Goal: Transaction & Acquisition: Book appointment/travel/reservation

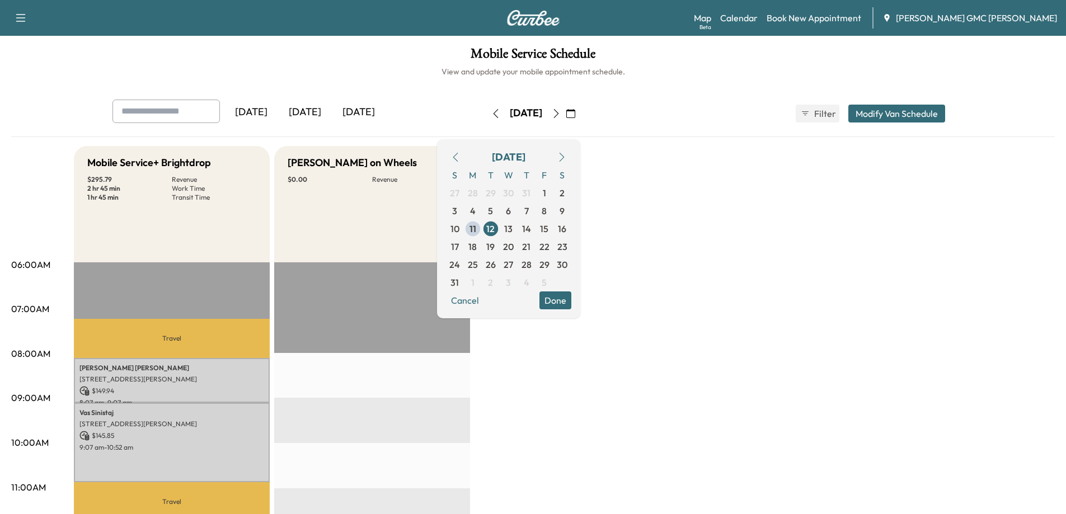
click at [571, 301] on button "Done" at bounding box center [555, 301] width 32 height 18
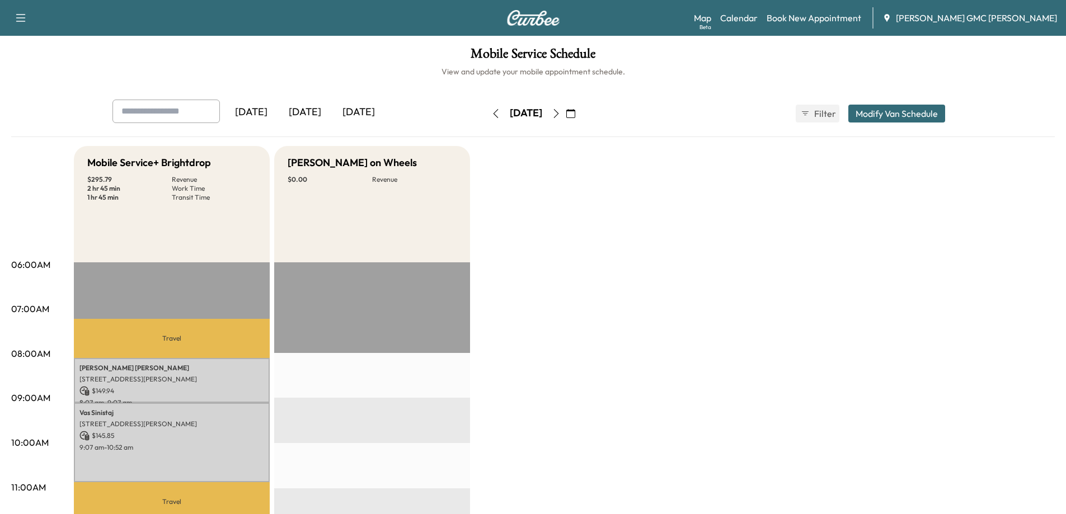
click at [526, 10] on div "Support Log Out Map Beta Calendar Book New Appointment [PERSON_NAME] GMC [PERSO…" at bounding box center [533, 18] width 1066 height 36
click at [538, 18] on img at bounding box center [533, 18] width 54 height 16
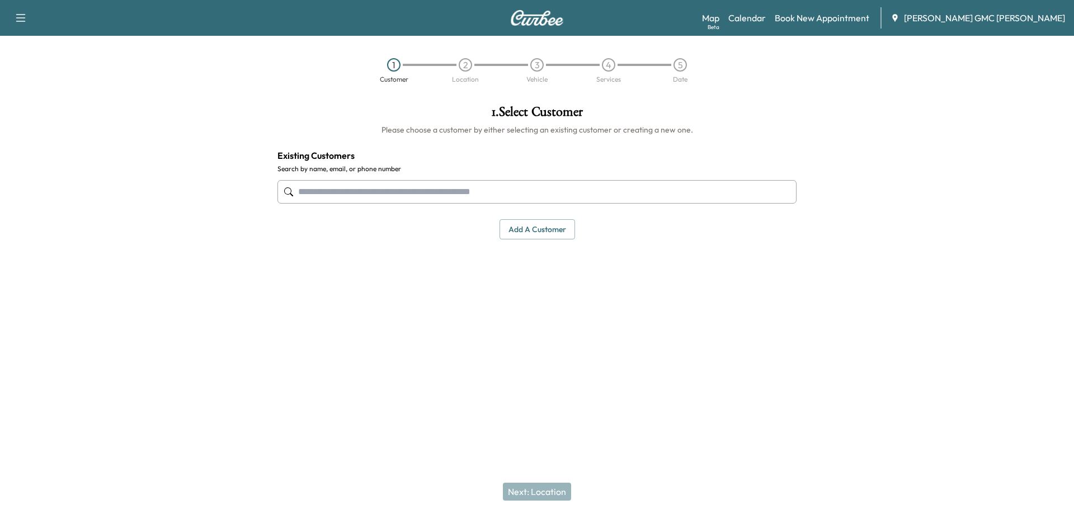
click at [558, 228] on button "Add a customer" at bounding box center [538, 229] width 76 height 21
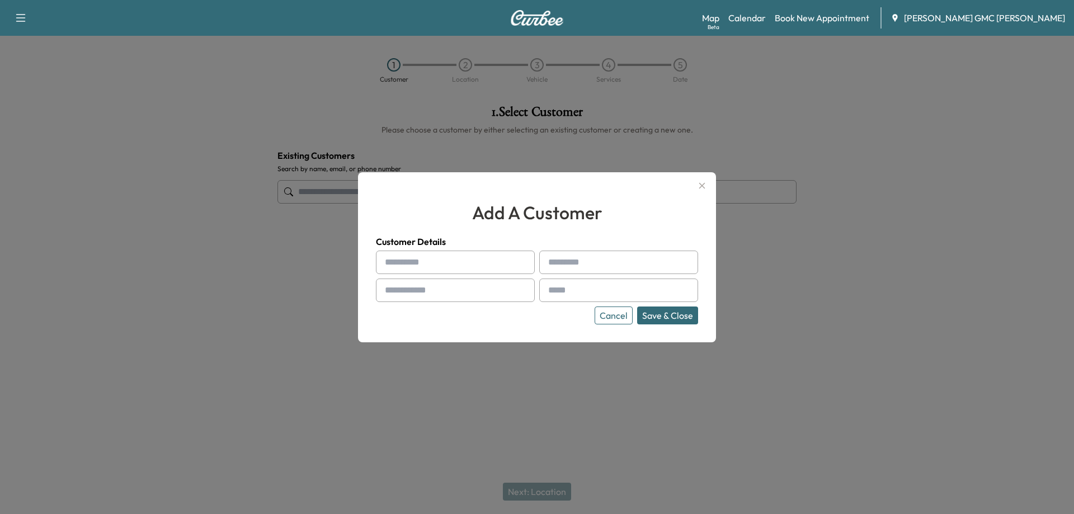
click at [402, 266] on input "text" at bounding box center [455, 263] width 159 height 24
type input "****"
type input "*******"
type input "**********"
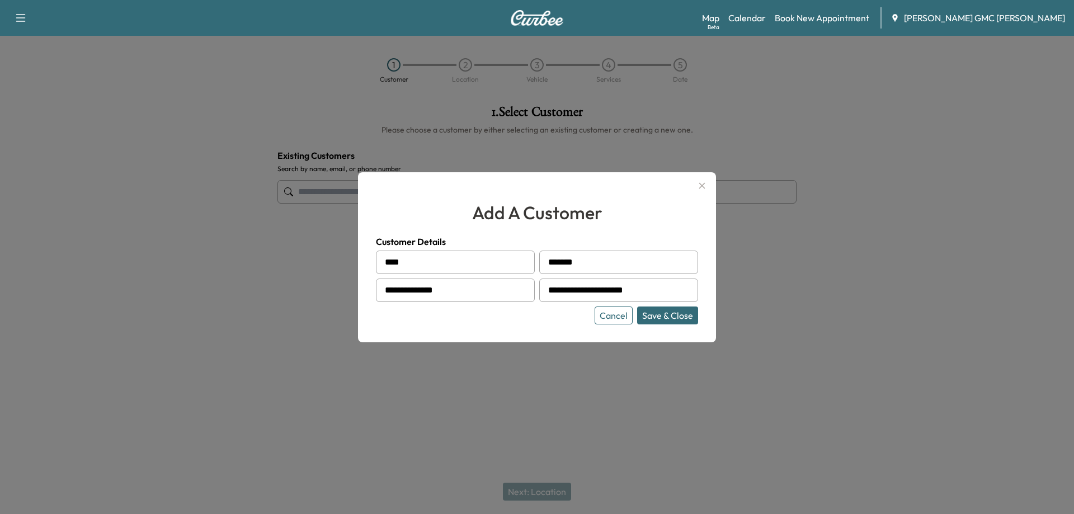
click at [678, 317] on button "Save & Close" at bounding box center [667, 316] width 61 height 18
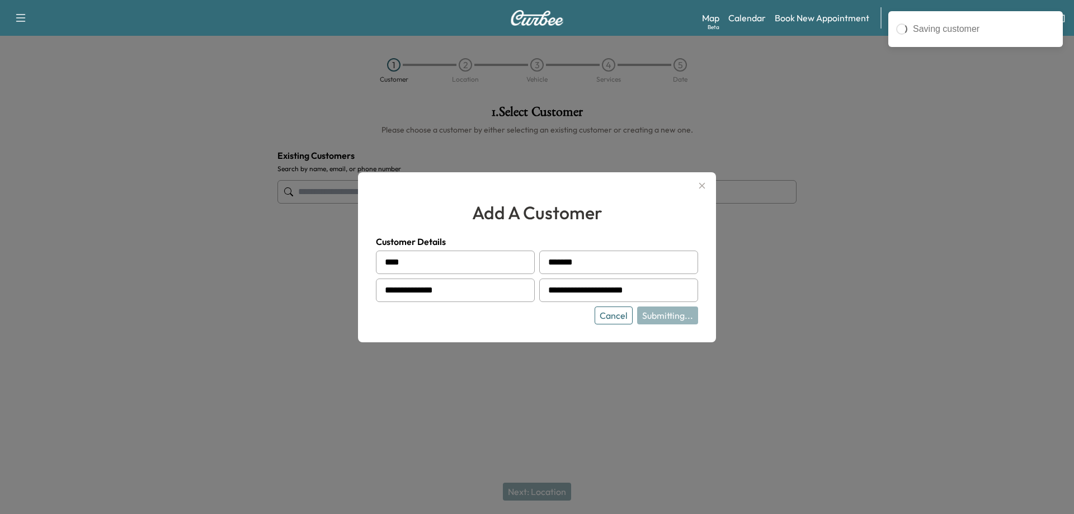
type input "**********"
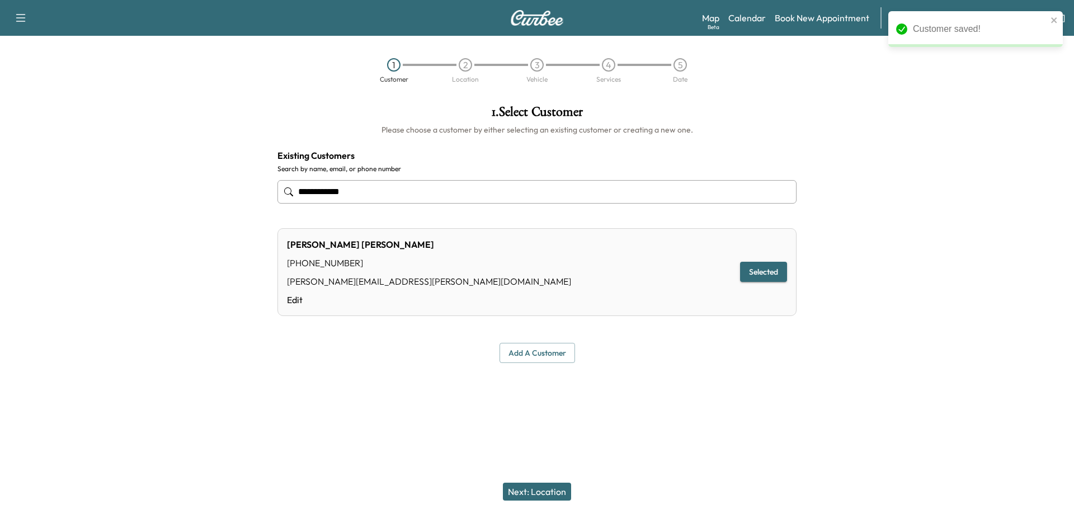
click at [543, 491] on button "Next: Location" at bounding box center [537, 492] width 68 height 18
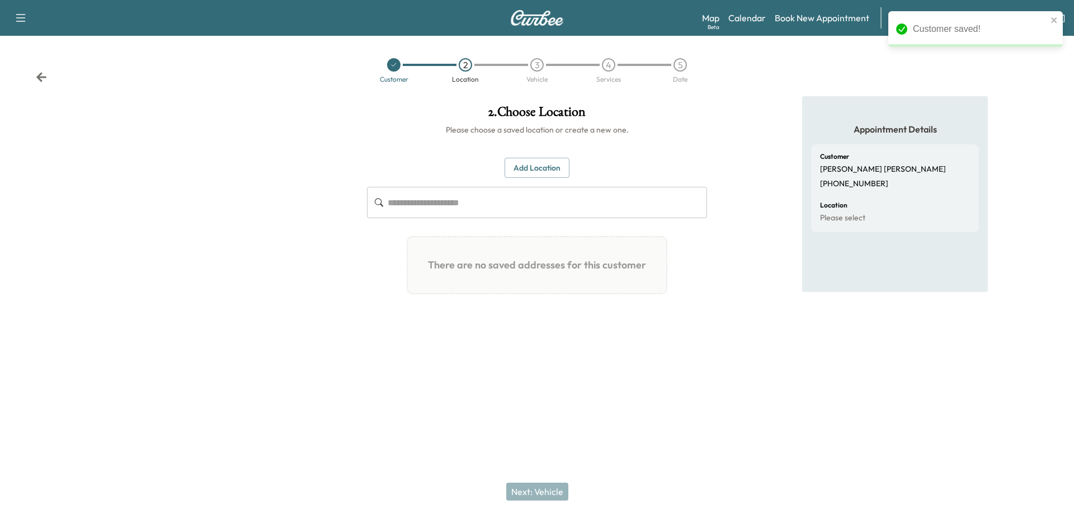
click at [528, 170] on button "Add Location" at bounding box center [537, 168] width 65 height 21
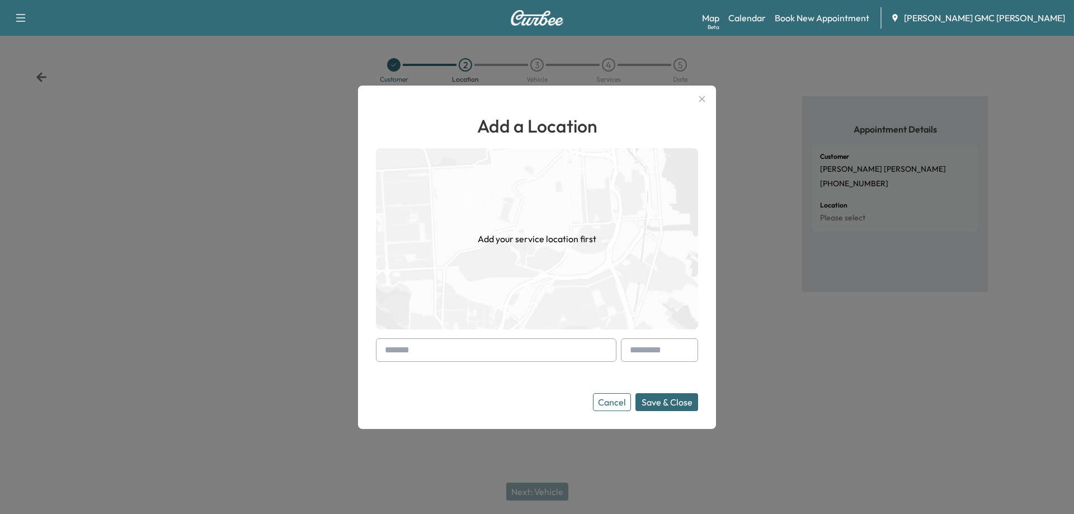
click at [480, 354] on input "text" at bounding box center [496, 351] width 241 height 24
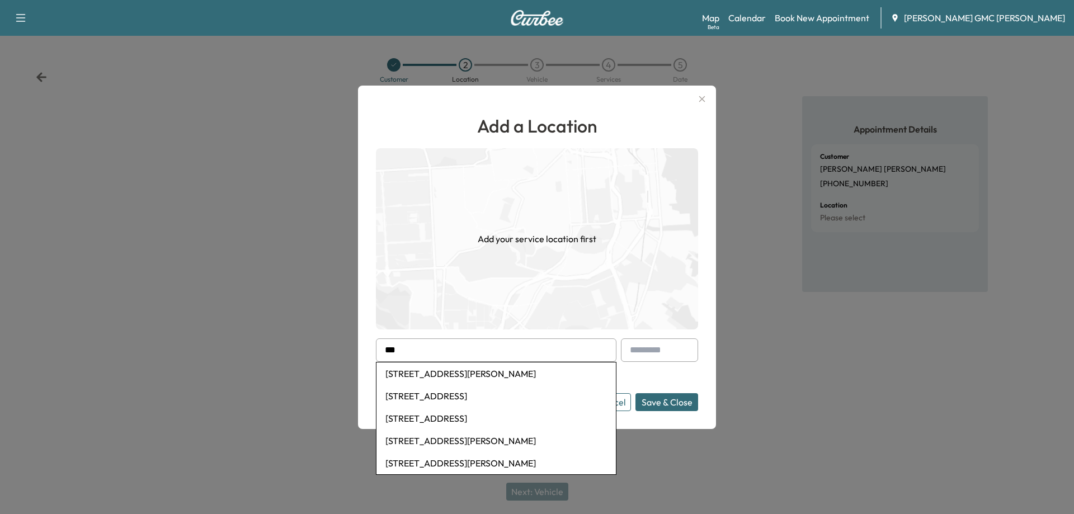
click at [491, 400] on li "[STREET_ADDRESS]" at bounding box center [497, 396] width 240 height 22
type input "**********"
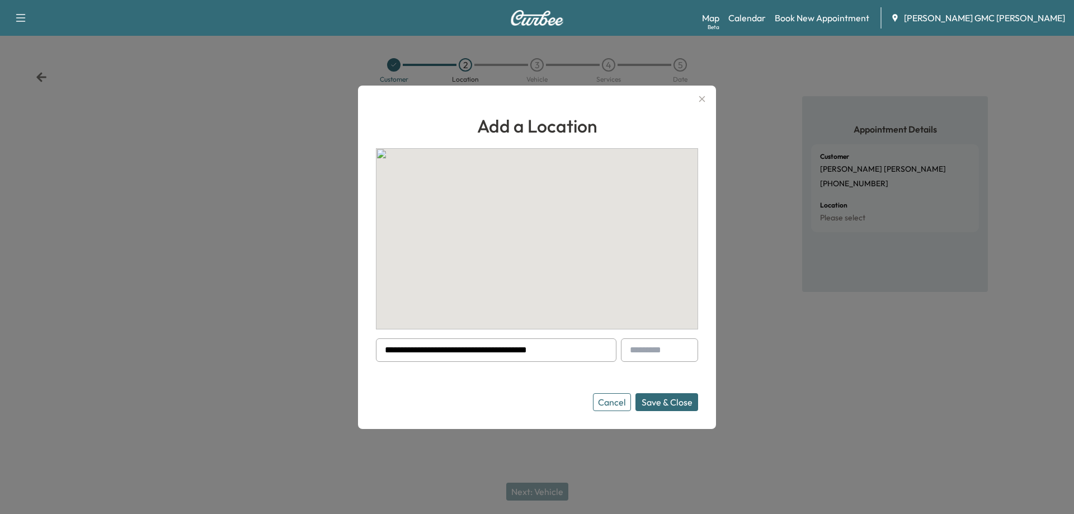
click at [681, 404] on button "Save & Close" at bounding box center [667, 402] width 63 height 18
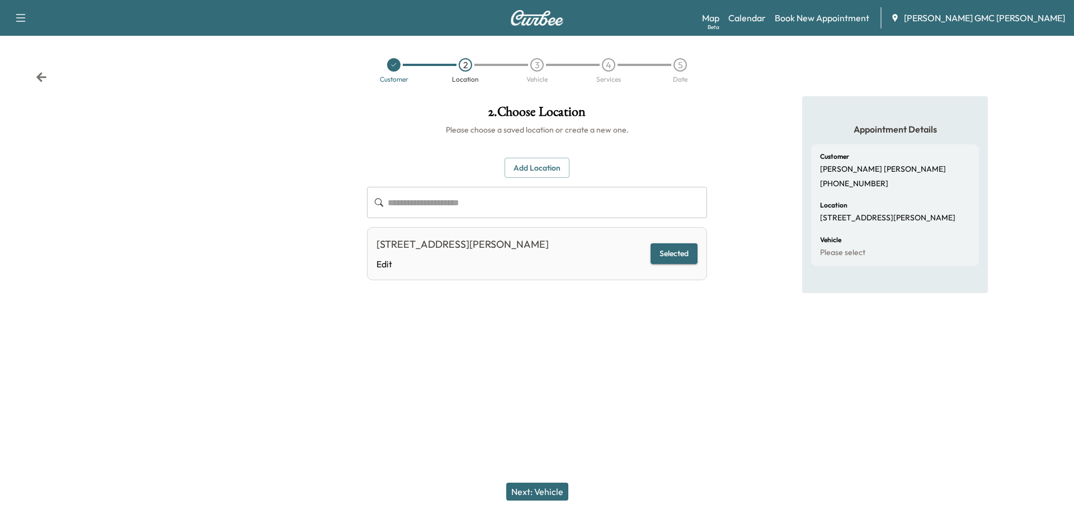
click at [537, 484] on button "Next: Vehicle" at bounding box center [537, 492] width 62 height 18
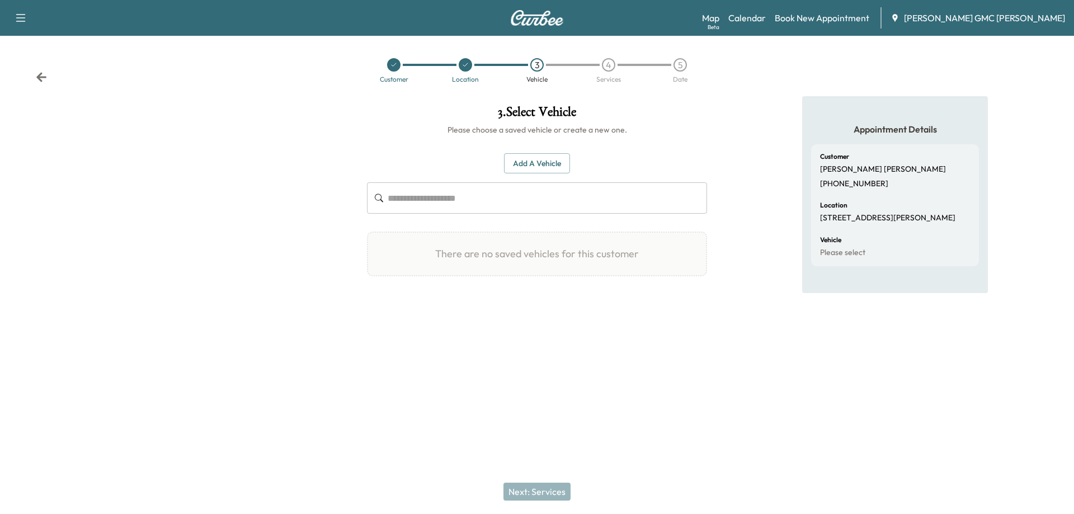
click at [520, 164] on button "Add a Vehicle" at bounding box center [537, 163] width 66 height 21
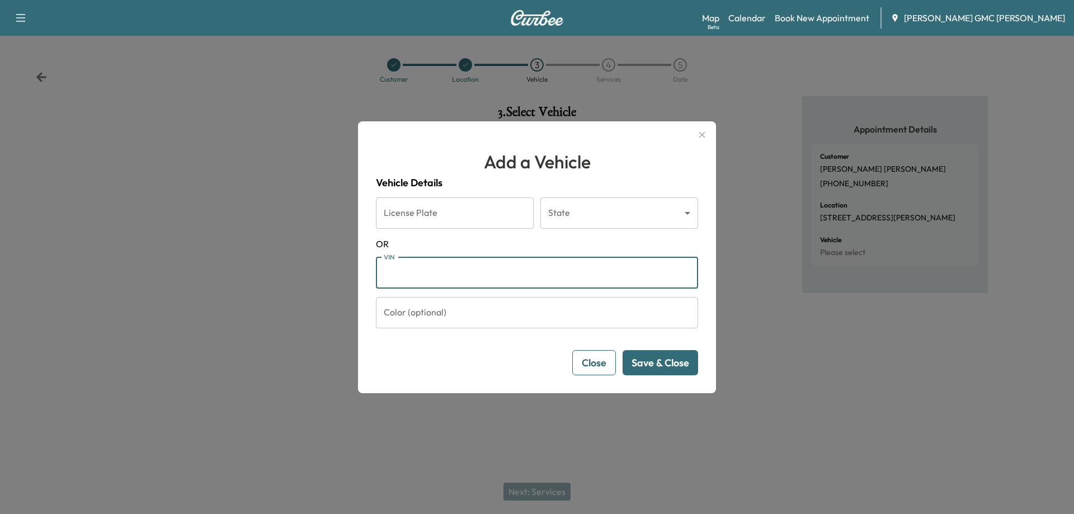
paste input "**********"
type input "**********"
click at [677, 361] on button "Save & Close" at bounding box center [661, 362] width 76 height 25
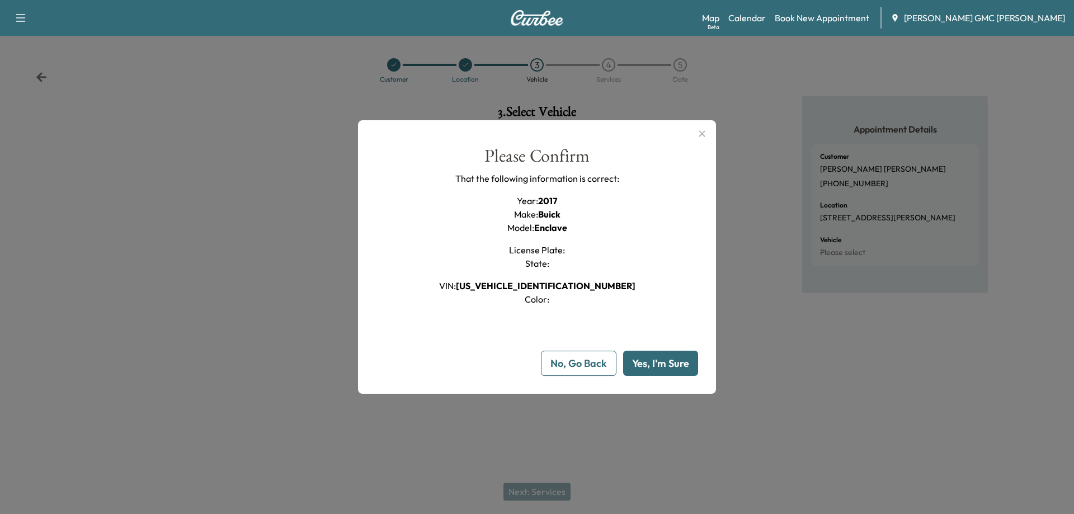
click at [649, 358] on button "Yes, I'm Sure" at bounding box center [660, 363] width 75 height 25
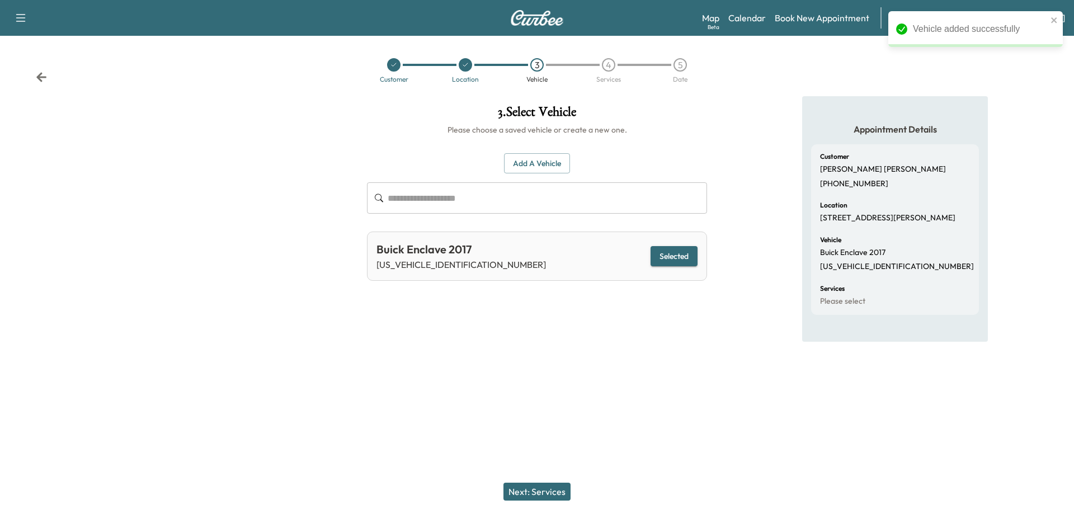
click at [533, 490] on button "Next: Services" at bounding box center [537, 492] width 67 height 18
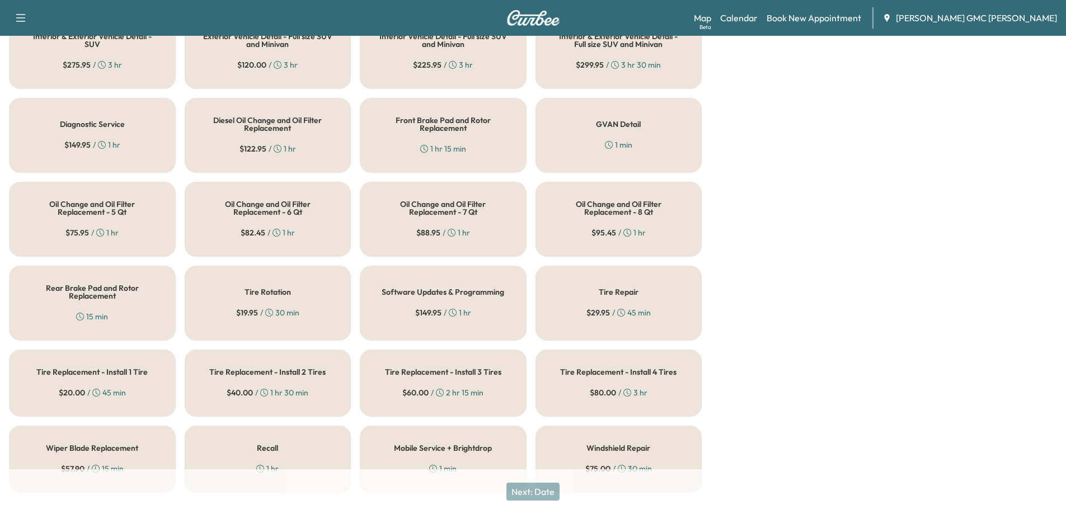
scroll to position [395, 0]
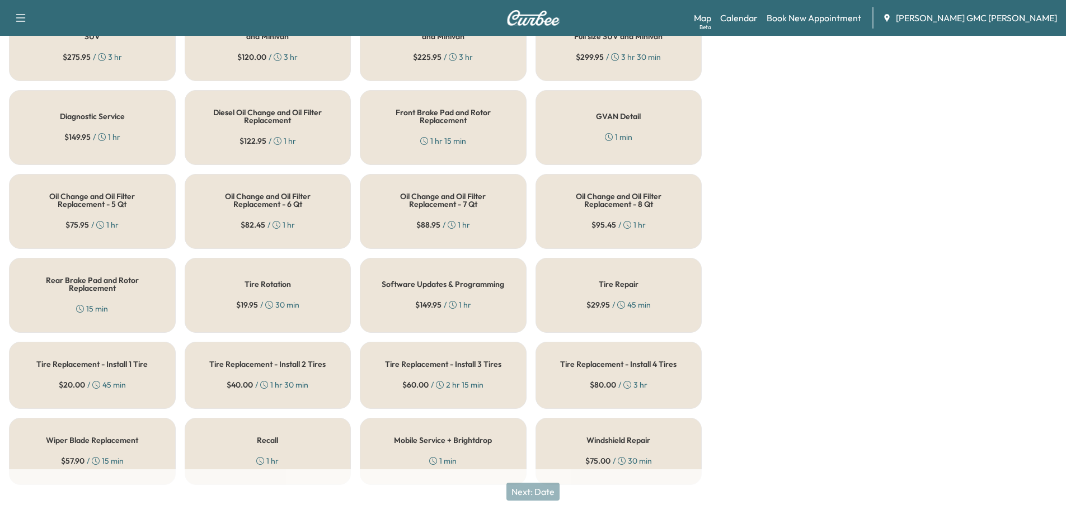
click at [230, 425] on div "Recall 1 hr" at bounding box center [268, 451] width 167 height 67
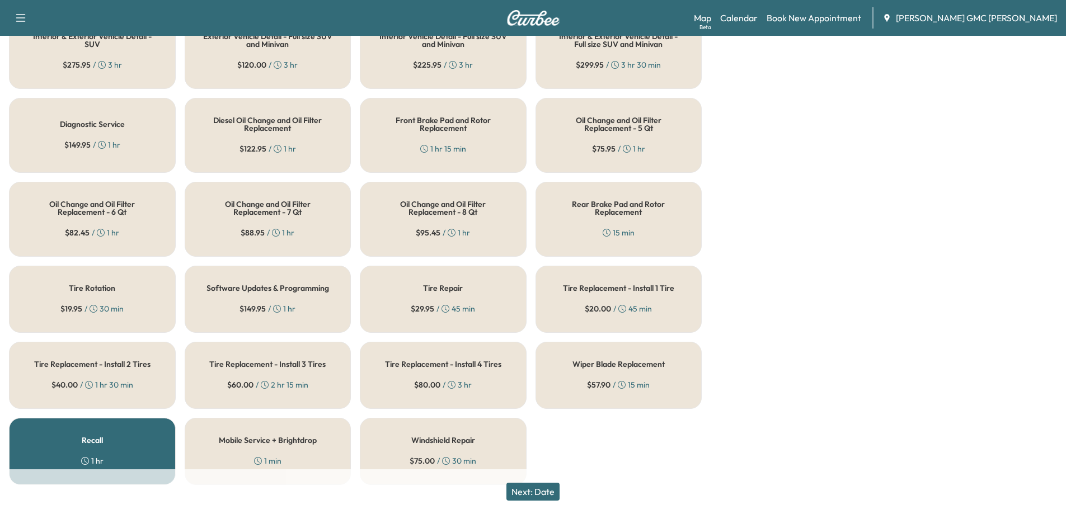
click at [87, 102] on div "Diagnostic Service $ 149.95 / 1 hr" at bounding box center [92, 135] width 167 height 75
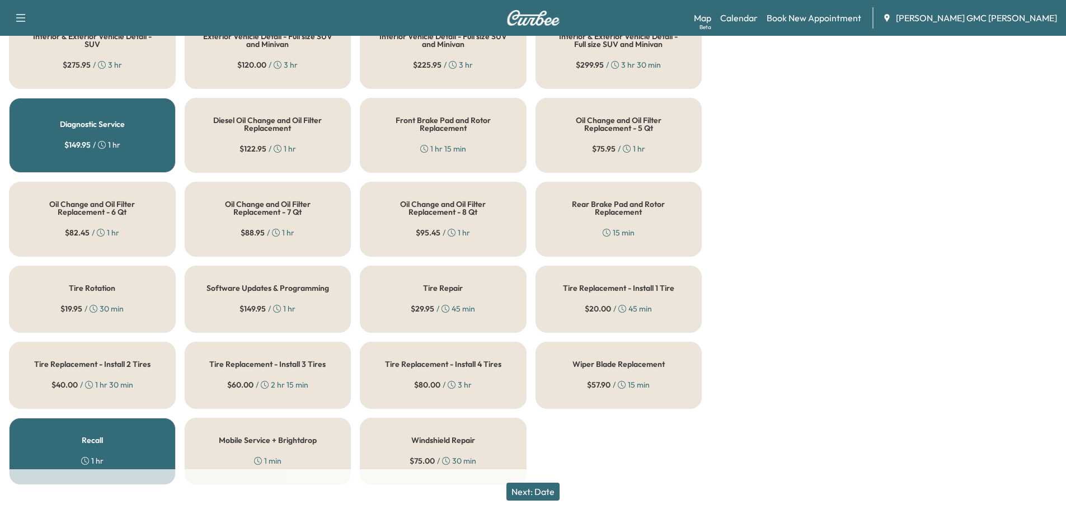
click at [537, 492] on button "Next: Date" at bounding box center [532, 492] width 53 height 18
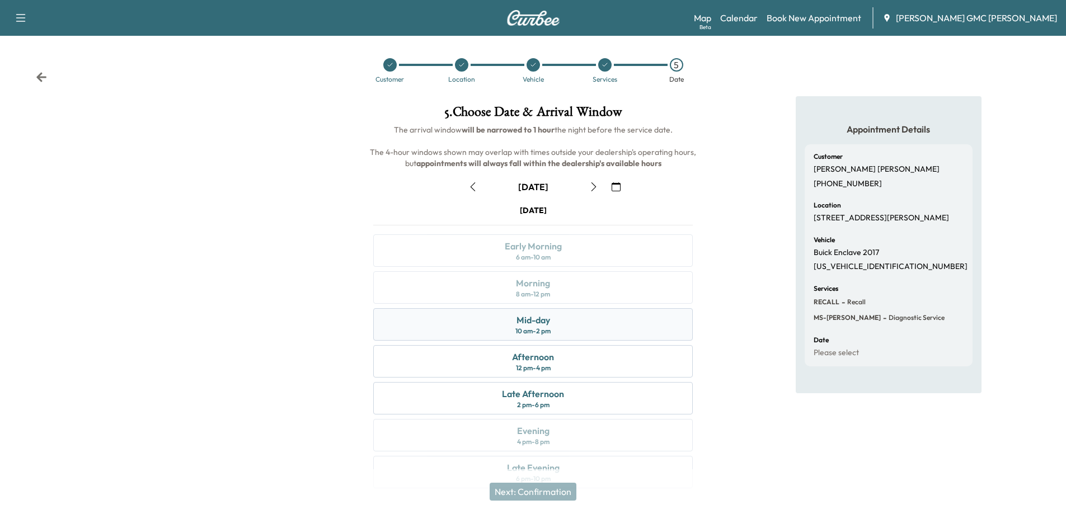
click at [527, 323] on div "Mid-day" at bounding box center [534, 319] width 34 height 13
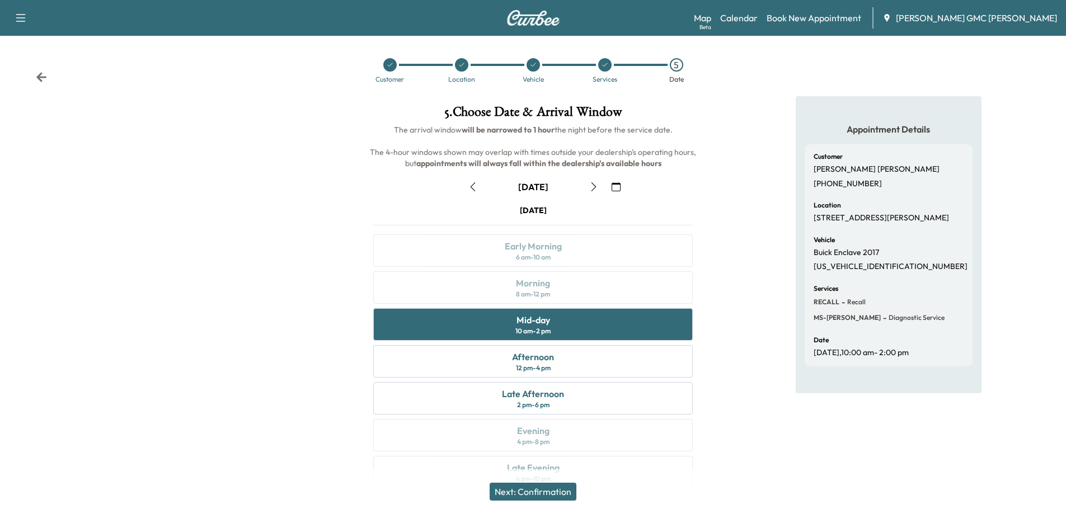
click at [544, 490] on button "Next: Confirmation" at bounding box center [533, 492] width 87 height 18
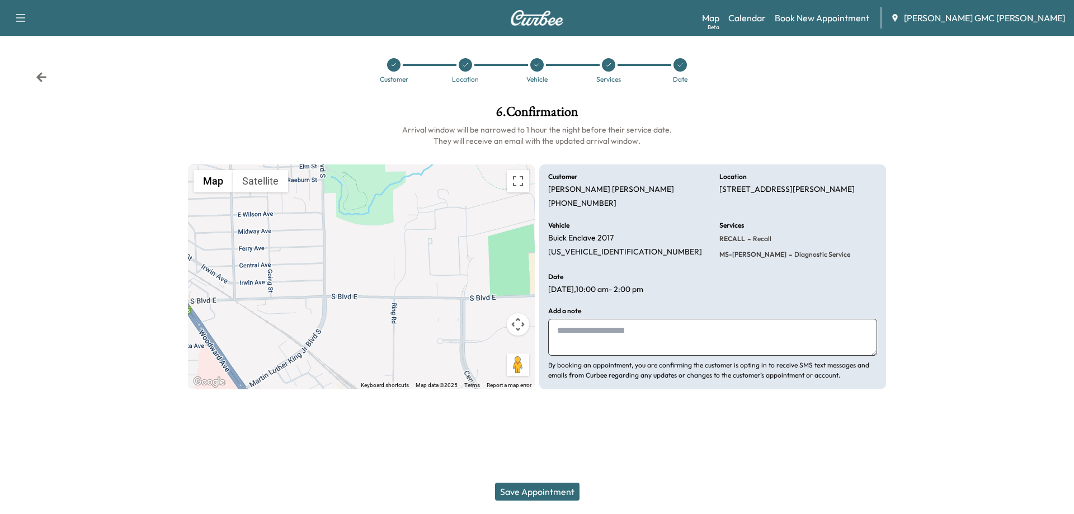
drag, startPoint x: 655, startPoint y: 328, endPoint x: 691, endPoint y: 318, distance: 37.1
click at [655, 328] on textarea at bounding box center [712, 337] width 329 height 37
type textarea "**********"
click at [534, 488] on button "Save Appointment" at bounding box center [537, 492] width 85 height 18
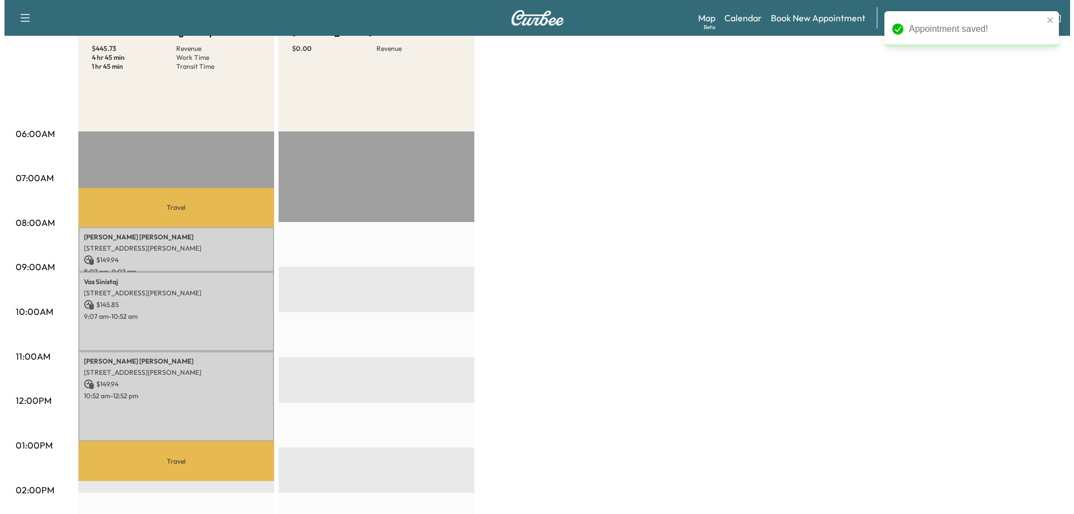
scroll to position [168, 0]
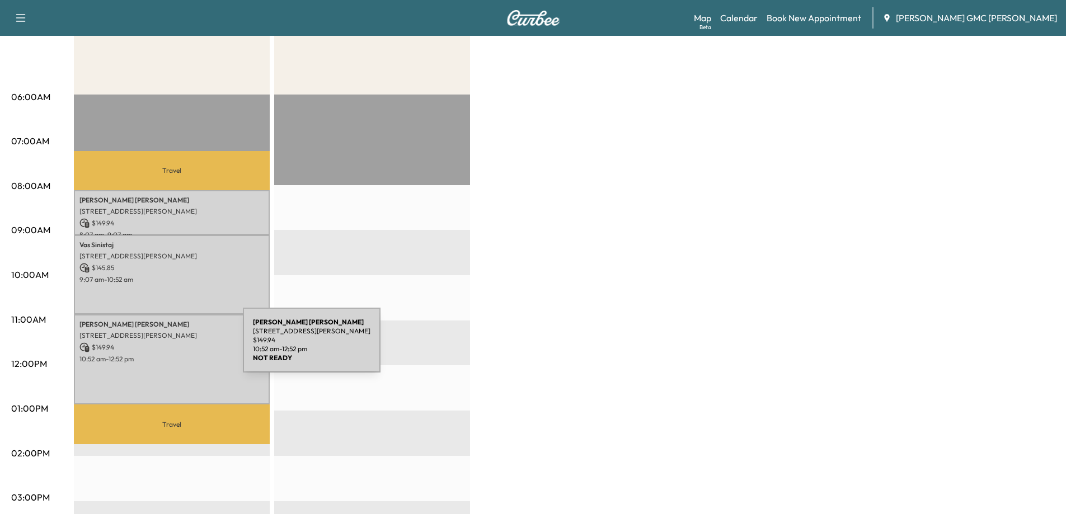
click at [159, 347] on p "$ 149.94" at bounding box center [171, 347] width 185 height 10
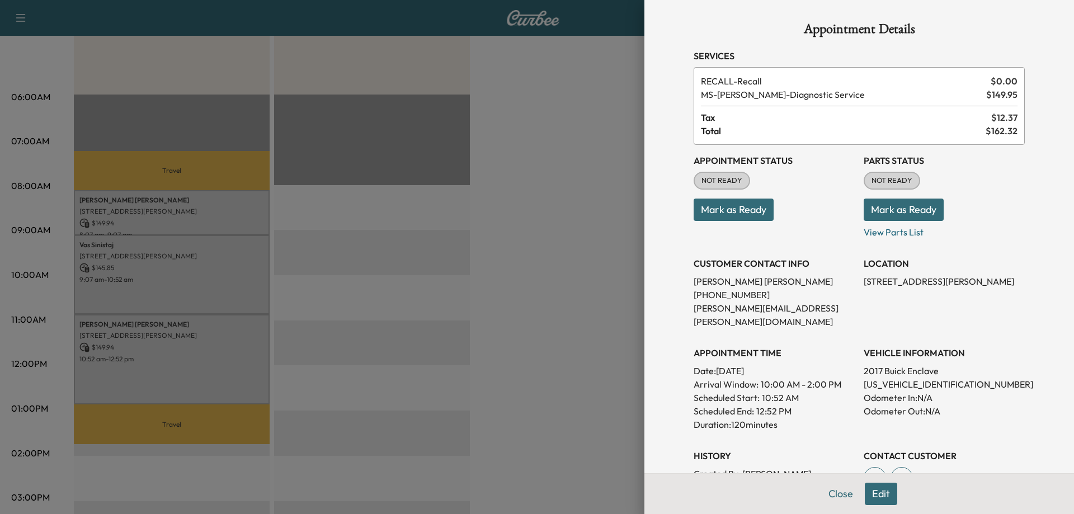
click at [588, 364] on div at bounding box center [537, 257] width 1074 height 514
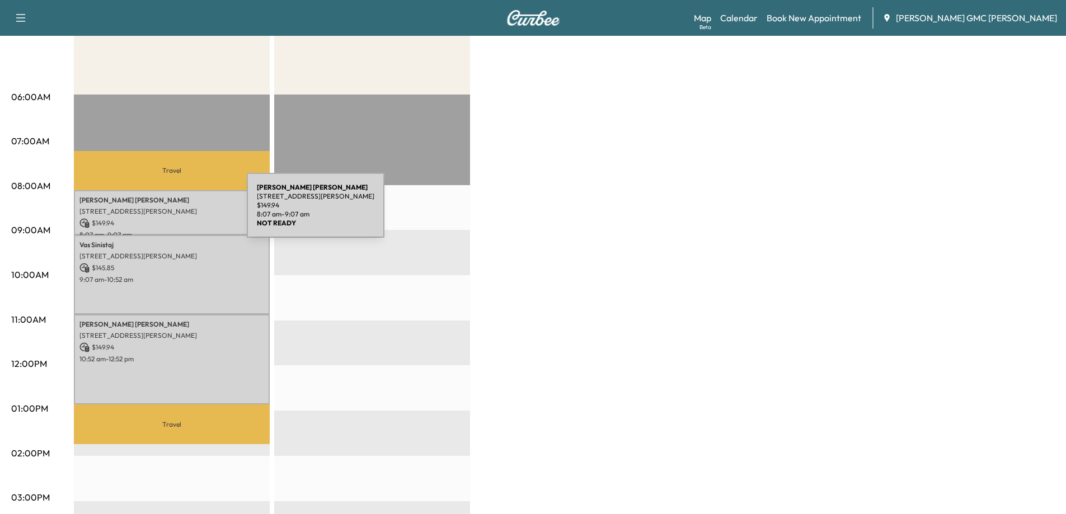
click at [163, 212] on p "[STREET_ADDRESS][PERSON_NAME]" at bounding box center [171, 211] width 185 height 9
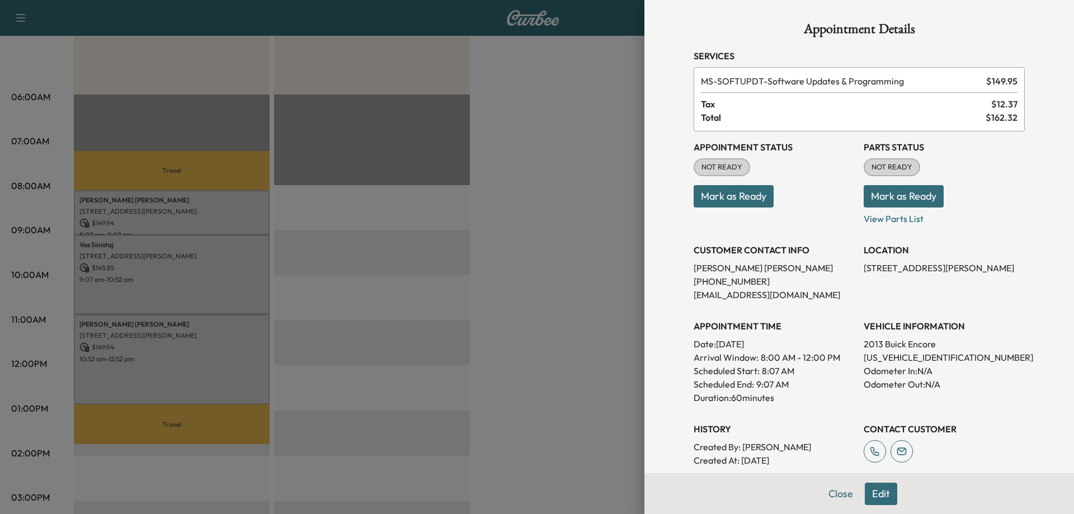
click at [417, 249] on div at bounding box center [537, 257] width 1074 height 514
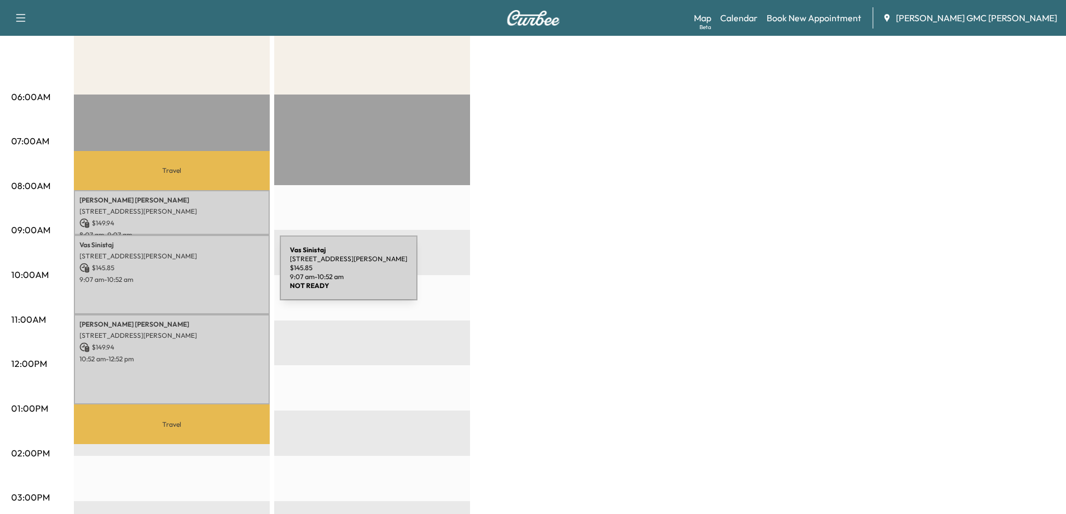
click at [194, 275] on p "9:07 am - 10:52 am" at bounding box center [171, 279] width 185 height 9
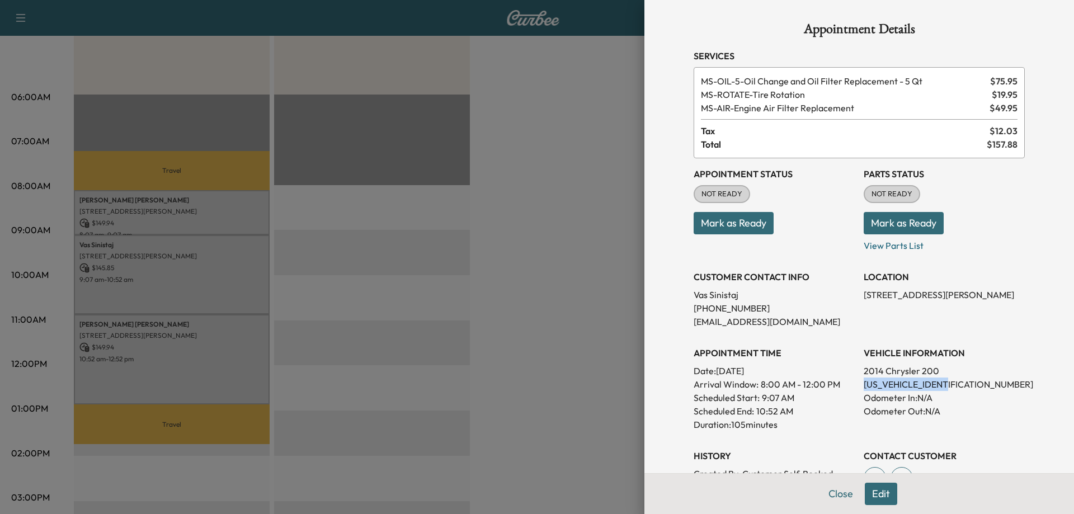
drag, startPoint x: 856, startPoint y: 384, endPoint x: 941, endPoint y: 380, distance: 85.2
click at [941, 380] on p "[US_VEHICLE_IDENTIFICATION_NUMBER]" at bounding box center [944, 384] width 161 height 13
drag, startPoint x: 701, startPoint y: 296, endPoint x: 733, endPoint y: 298, distance: 32.0
click at [733, 298] on p "Vas Sinistaj" at bounding box center [774, 294] width 161 height 13
copy p "Sinistaj"
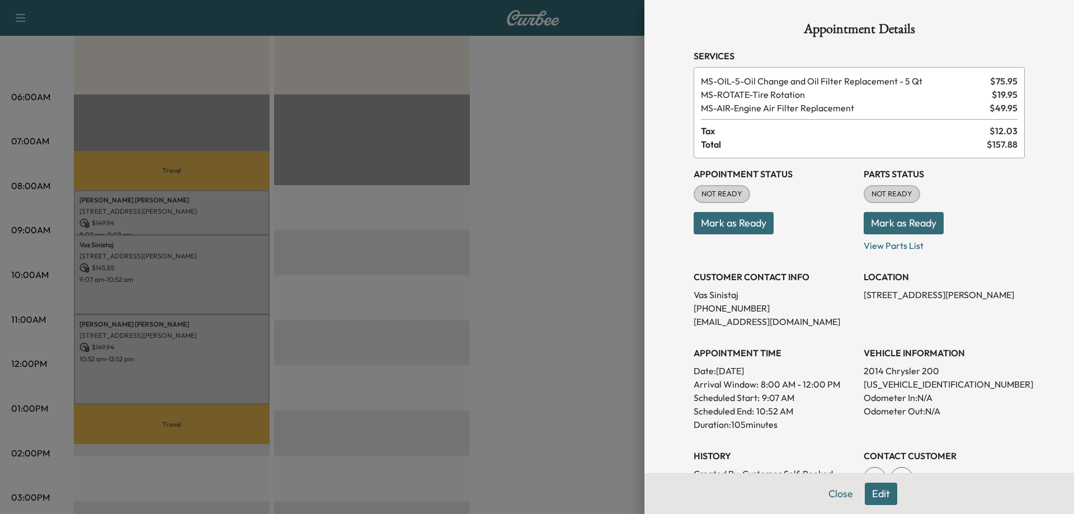
click at [902, 328] on div "Appointment Status NOT READY Mark as Ready Parts Status NOT READY Mark as Ready…" at bounding box center [859, 326] width 331 height 336
drag, startPoint x: 856, startPoint y: 387, endPoint x: 945, endPoint y: 383, distance: 89.1
click at [945, 383] on p "[US_VEHICLE_IDENTIFICATION_NUMBER]" at bounding box center [944, 384] width 161 height 13
copy p "[US_VEHICLE_IDENTIFICATION_NUMBER]"
